Goal: Task Accomplishment & Management: Manage account settings

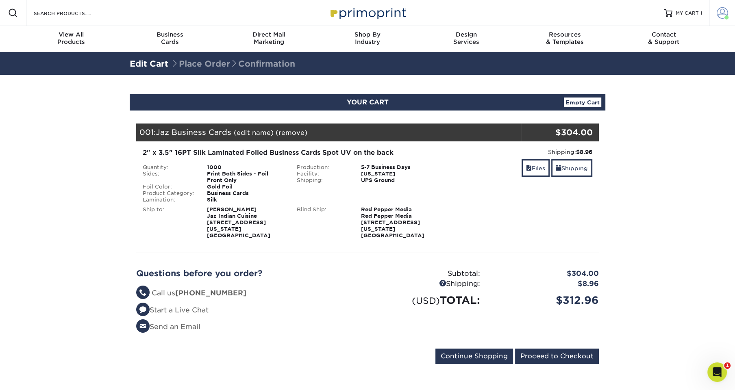
click at [723, 16] on span at bounding box center [722, 12] width 11 height 11
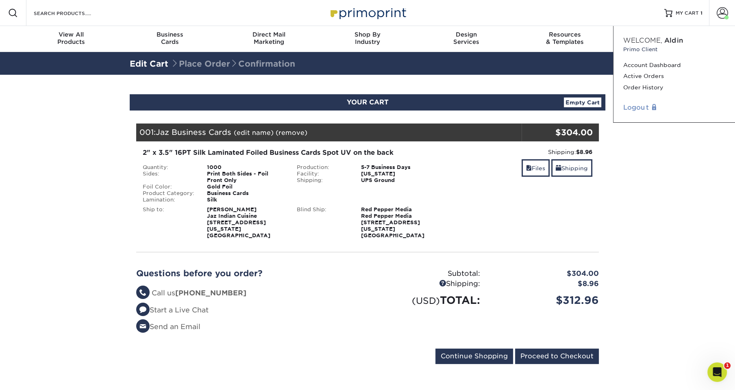
click at [641, 110] on link "Logout" at bounding box center [674, 108] width 102 height 10
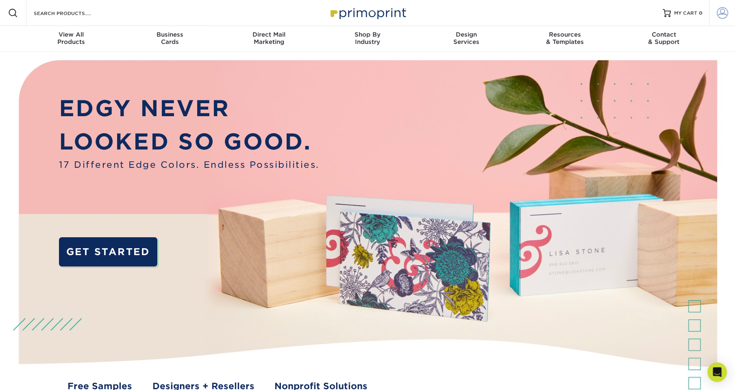
type input "info@redpeppernyc.com"
click at [717, 15] on span at bounding box center [722, 12] width 11 height 11
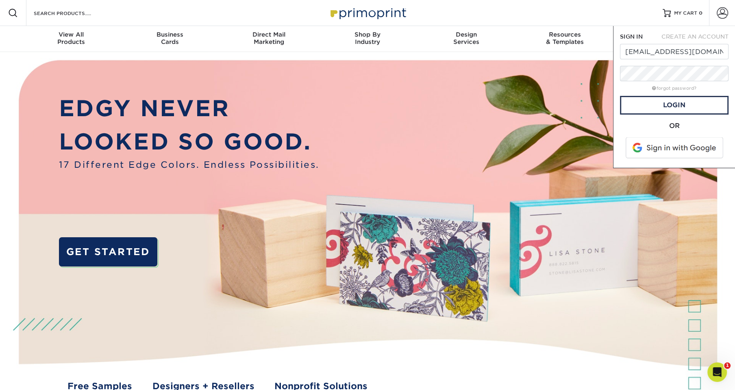
click at [674, 62] on form "SIGN IN CREATE AN ACCOUNT info@redpeppernyc.com forgot password? All fields are…" at bounding box center [674, 97] width 109 height 129
click at [636, 106] on link "Login" at bounding box center [674, 105] width 109 height 19
